Goal: Navigation & Orientation: Go to known website

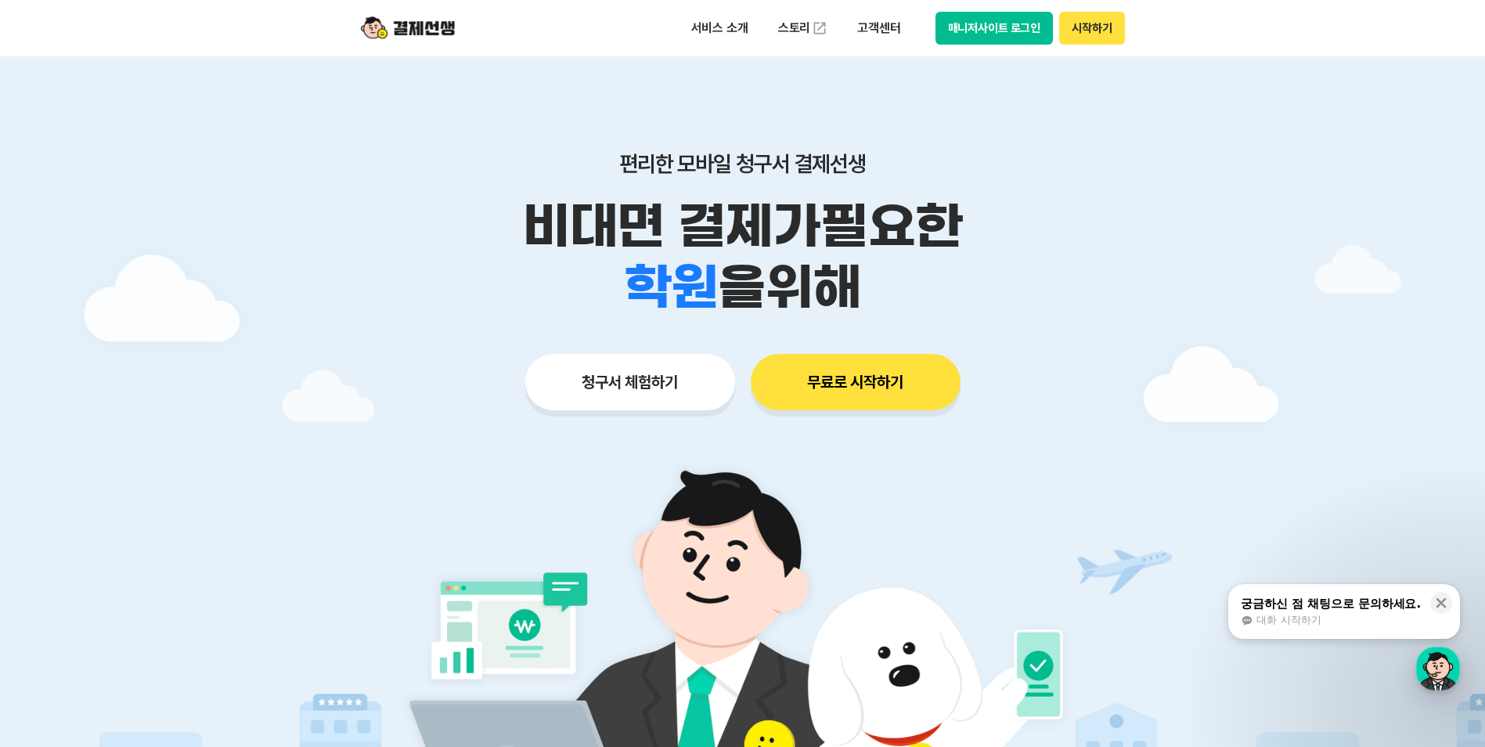
click at [974, 17] on button "매니저사이트 로그인" at bounding box center [994, 28] width 118 height 33
click at [989, 37] on button "매니저사이트 로그인" at bounding box center [994, 28] width 118 height 33
click at [971, 37] on button "매니저사이트 로그인" at bounding box center [994, 28] width 118 height 33
click at [976, 27] on button "매니저사이트 로그인" at bounding box center [994, 28] width 118 height 33
